Goal: Information Seeking & Learning: Learn about a topic

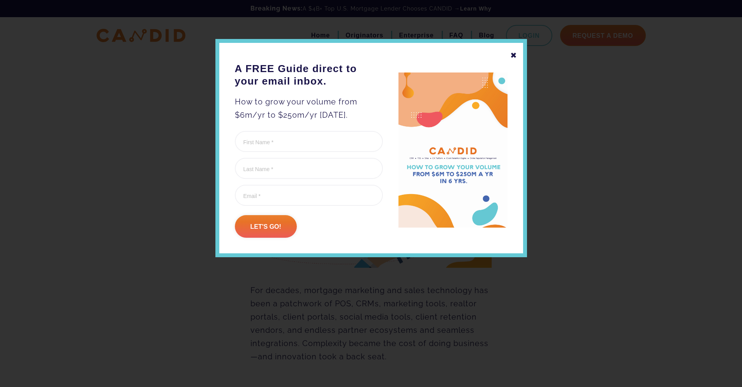
click at [511, 55] on div "✖" at bounding box center [513, 55] width 7 height 13
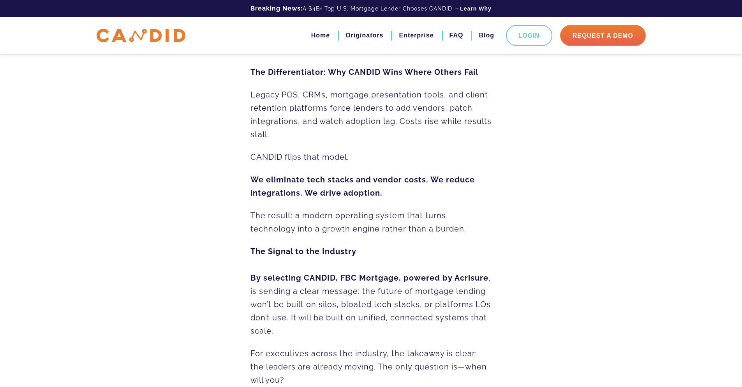
scroll to position [931, 0]
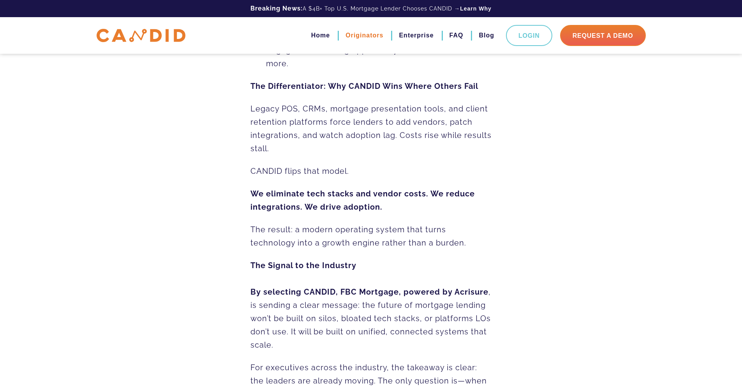
click at [372, 32] on link "Originators" at bounding box center [364, 35] width 38 height 13
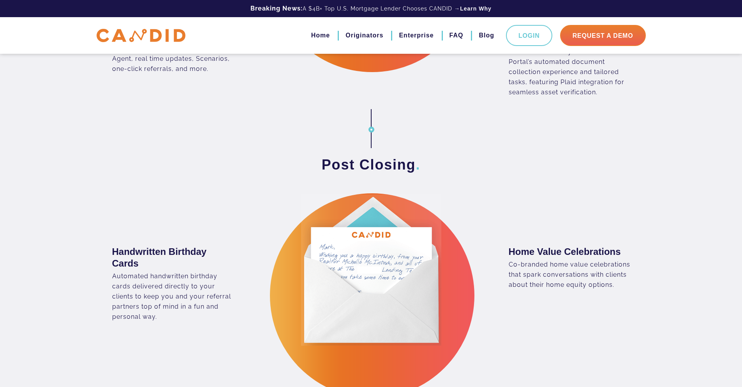
scroll to position [1207, 0]
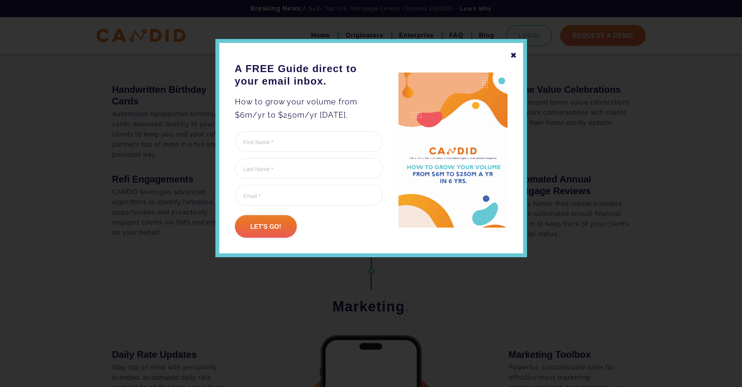
click at [514, 53] on div "✖" at bounding box center [513, 55] width 7 height 13
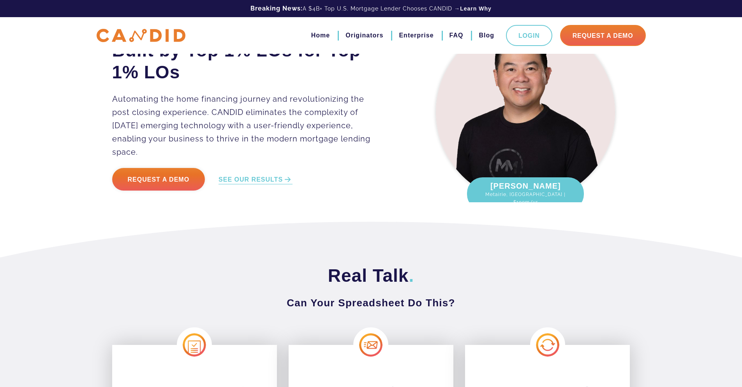
scroll to position [0, 0]
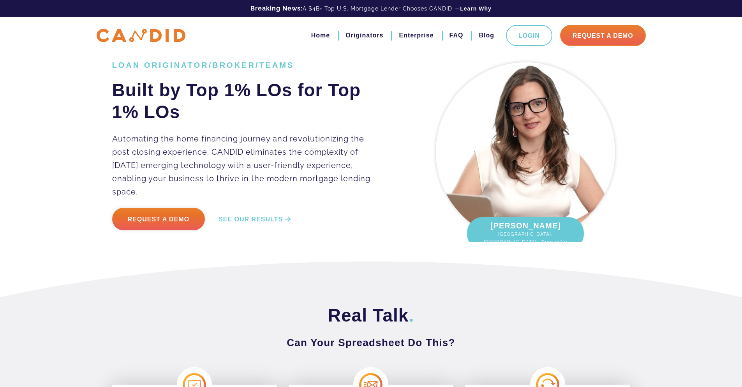
drag, startPoint x: 187, startPoint y: 146, endPoint x: 367, endPoint y: 191, distance: 185.0
click at [367, 191] on p "Automating the home financing journey and revolutionizing the post closing expe…" at bounding box center [247, 165] width 270 height 66
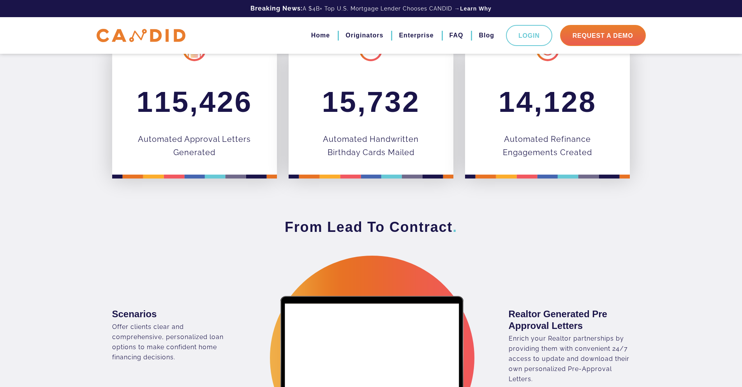
scroll to position [312, 0]
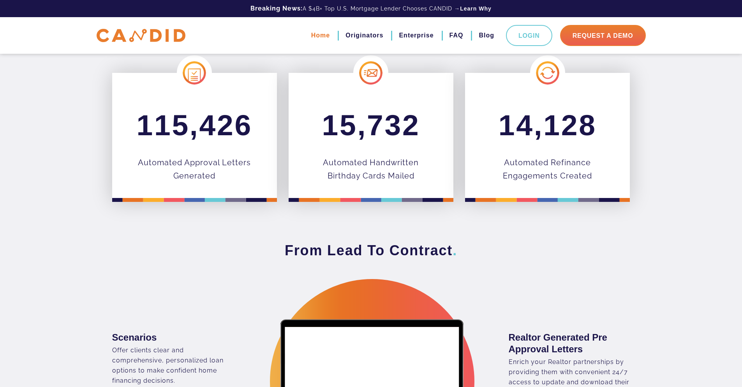
click at [319, 34] on link "Home" at bounding box center [320, 35] width 19 height 13
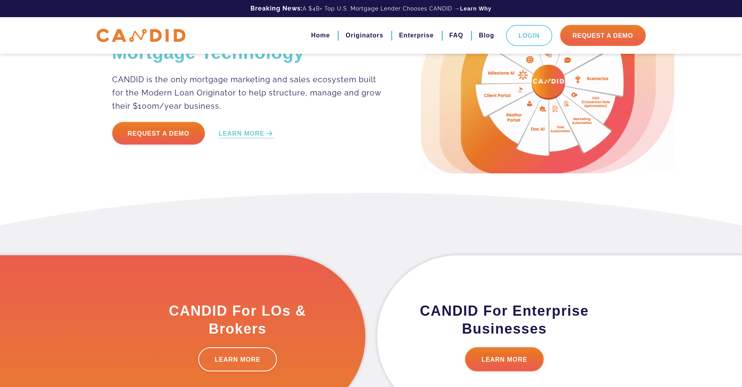
scroll to position [234, 0]
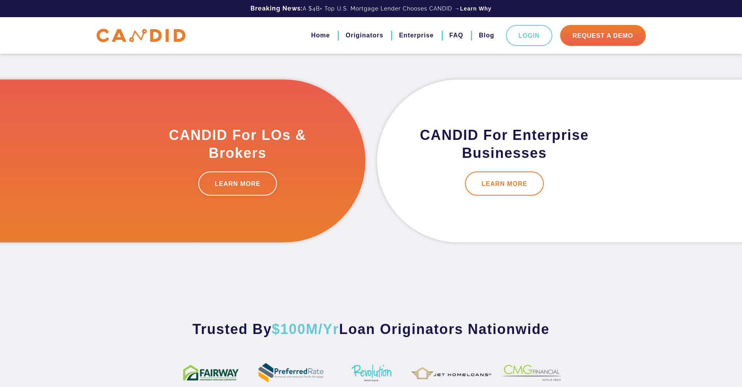
click at [519, 178] on link "LEARN MORE" at bounding box center [504, 183] width 79 height 24
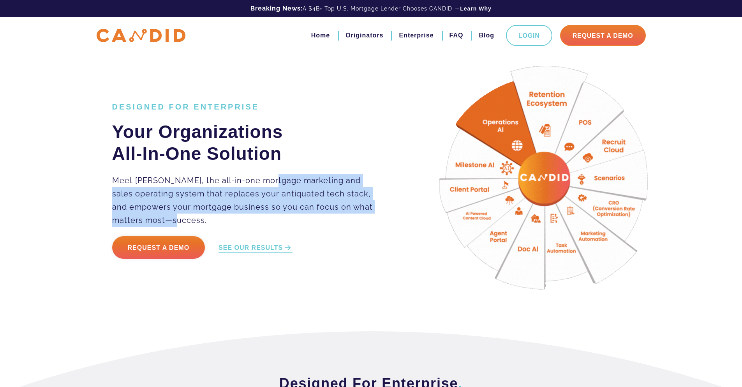
drag, startPoint x: 272, startPoint y: 176, endPoint x: 294, endPoint y: 219, distance: 48.6
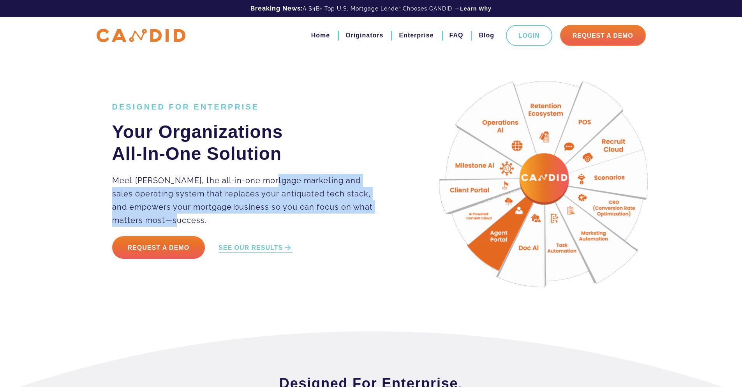
click at [294, 219] on p "Meet [PERSON_NAME], the all-in-one mortgage marketing and sales operating syste…" at bounding box center [247, 200] width 270 height 53
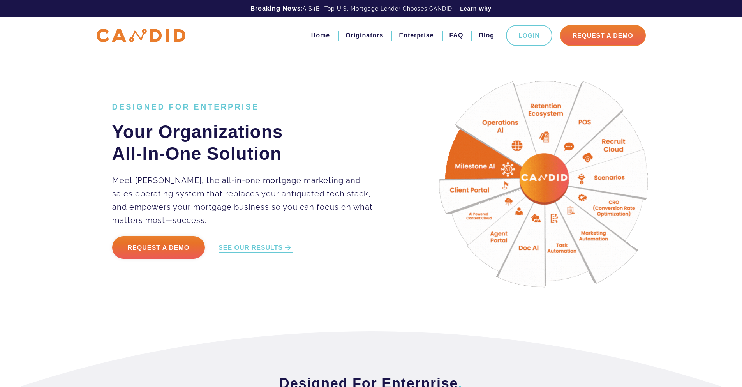
click at [270, 294] on div "DESIGNED FOR ENTERPRISE Your Organizations All-In-One Solution Meet CANDID, the…" at bounding box center [371, 184] width 530 height 253
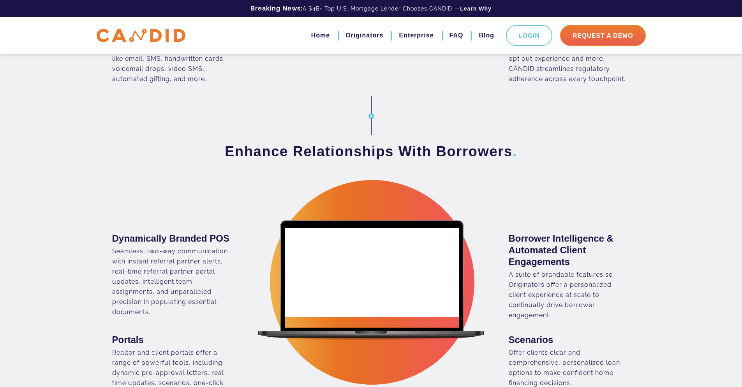
scroll to position [701, 0]
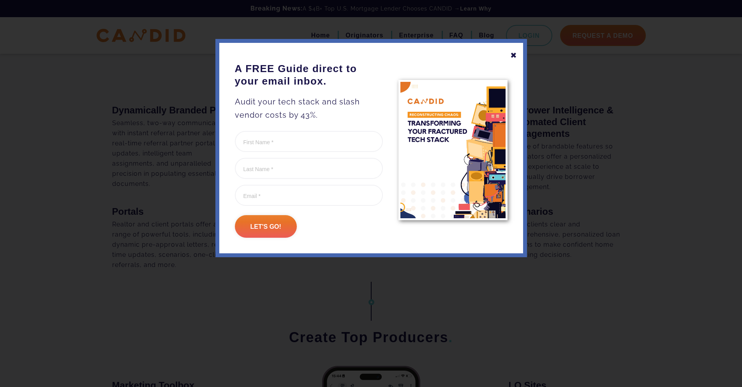
click at [512, 54] on div "✖" at bounding box center [513, 55] width 7 height 13
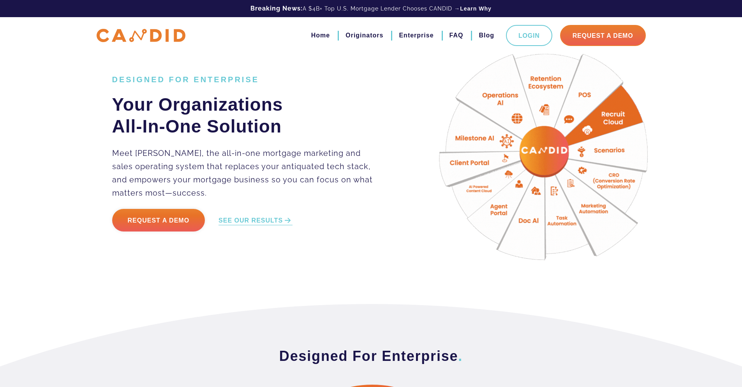
scroll to position [0, 0]
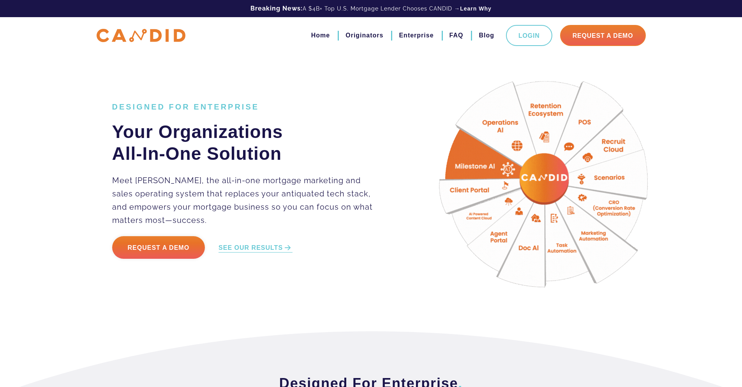
click at [346, 186] on p "Meet [PERSON_NAME], the all-in-one mortgage marketing and sales operating syste…" at bounding box center [247, 200] width 270 height 53
